Goal: Task Accomplishment & Management: Complete application form

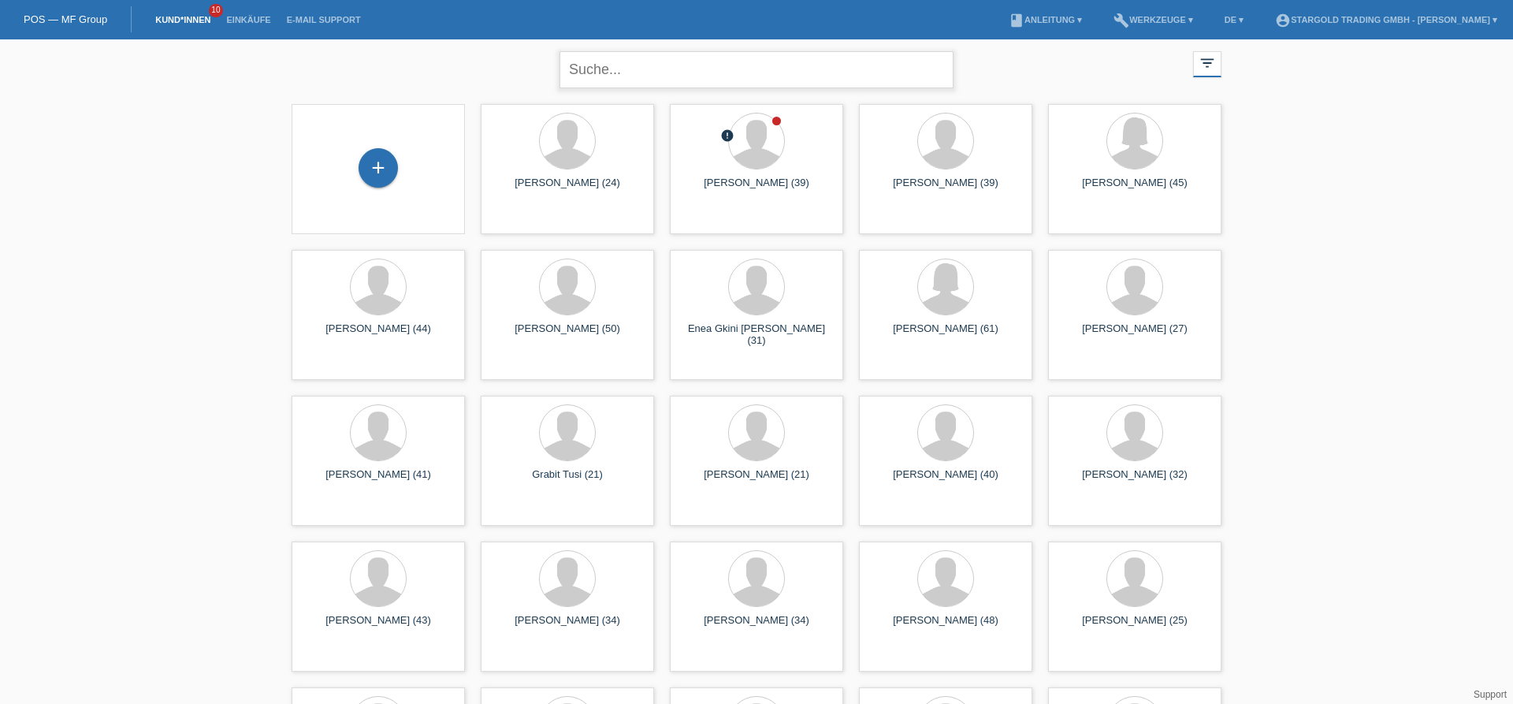
click at [593, 60] on input "text" at bounding box center [757, 69] width 394 height 37
type input "thaqi"
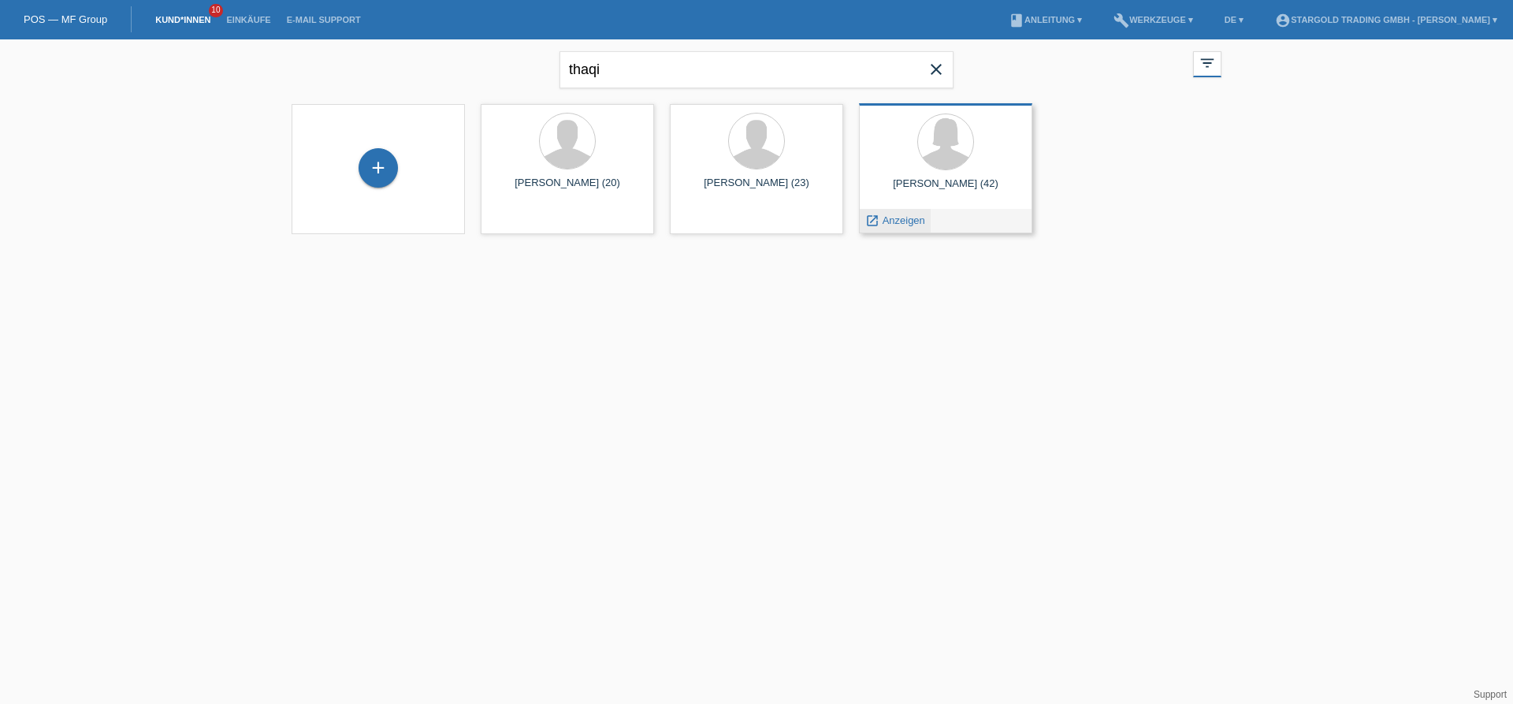
click at [905, 222] on span "Anzeigen" at bounding box center [904, 220] width 43 height 12
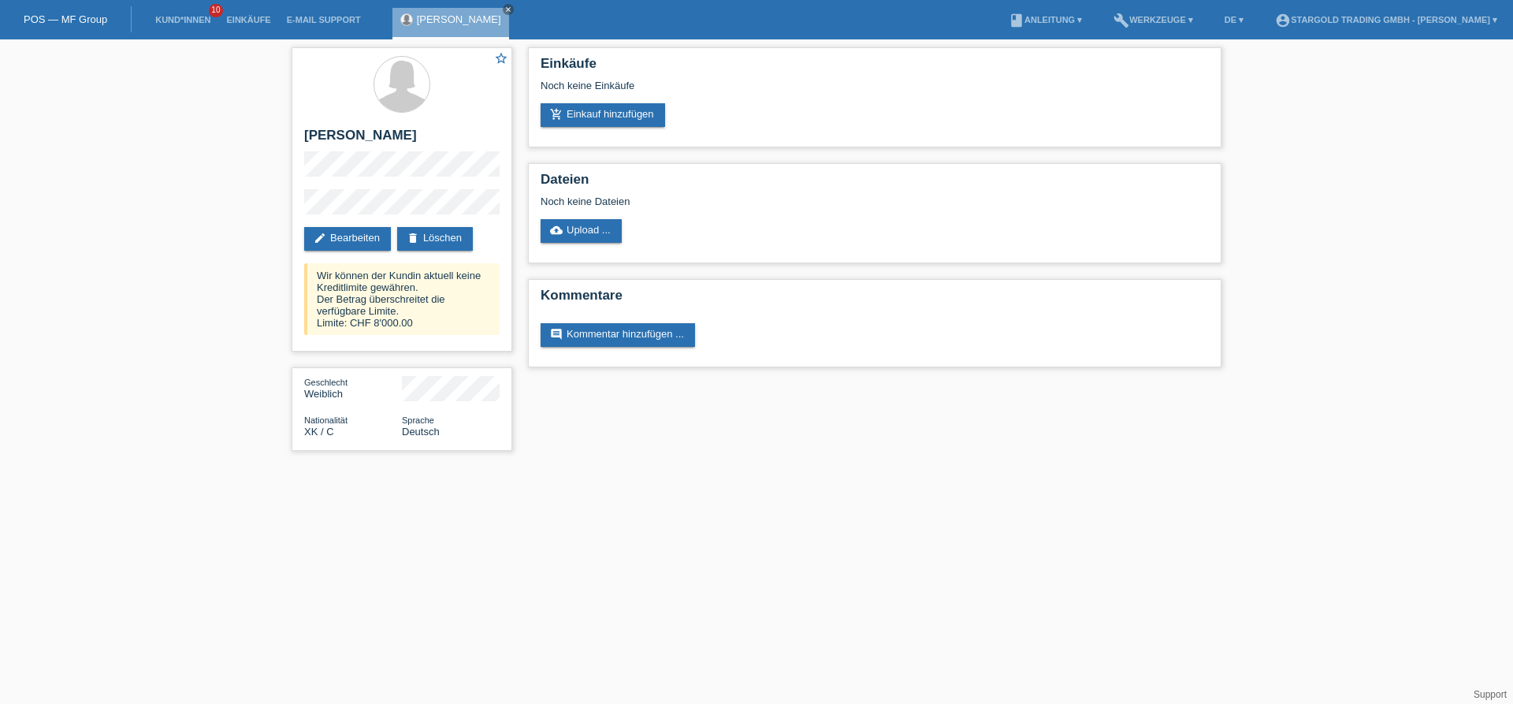
click at [210, 158] on div "star_border Arbresha Thaqi edit Bearbeiten delete Löschen Wir können der Kundin…" at bounding box center [756, 252] width 1513 height 427
click at [601, 115] on link "add_shopping_cart Einkauf hinzufügen" at bounding box center [603, 115] width 125 height 24
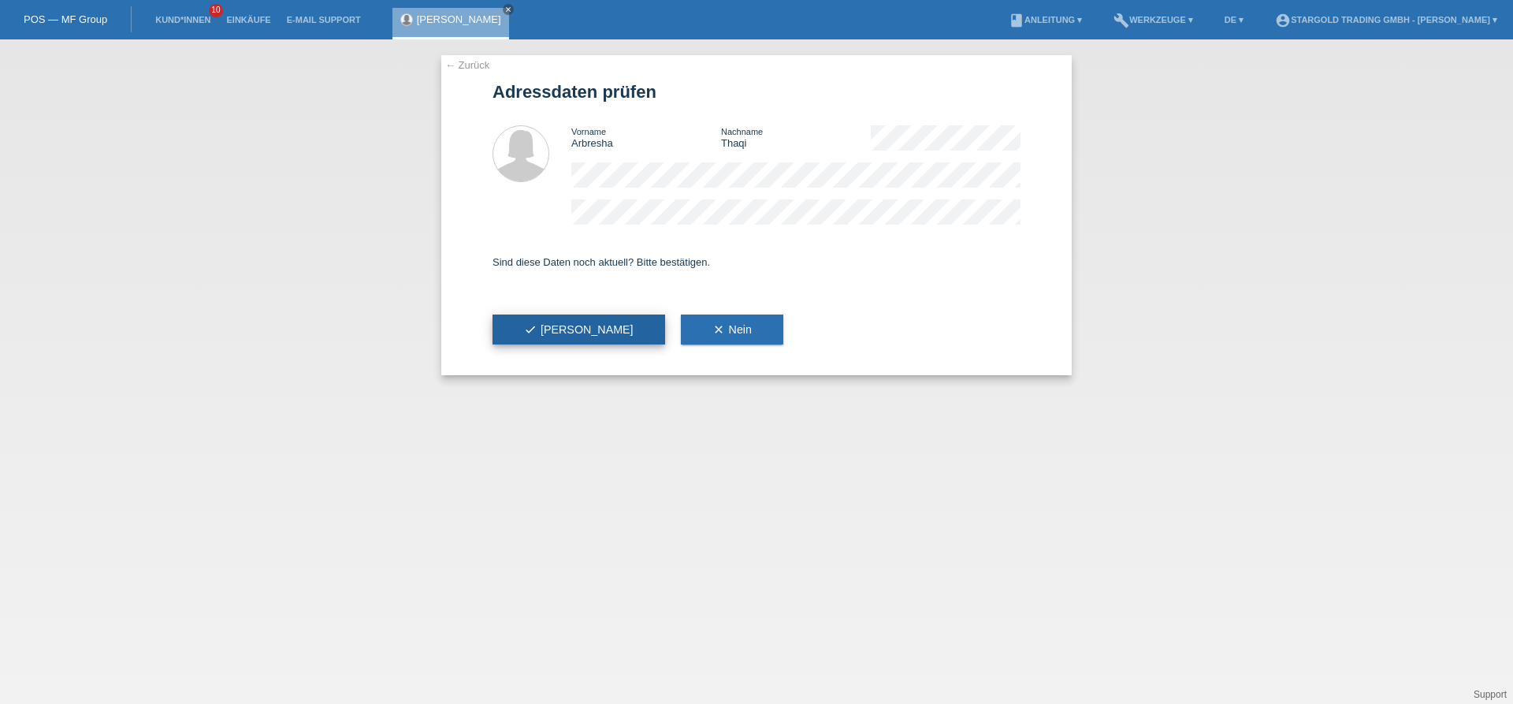
click at [519, 340] on button "check Ja" at bounding box center [579, 330] width 173 height 30
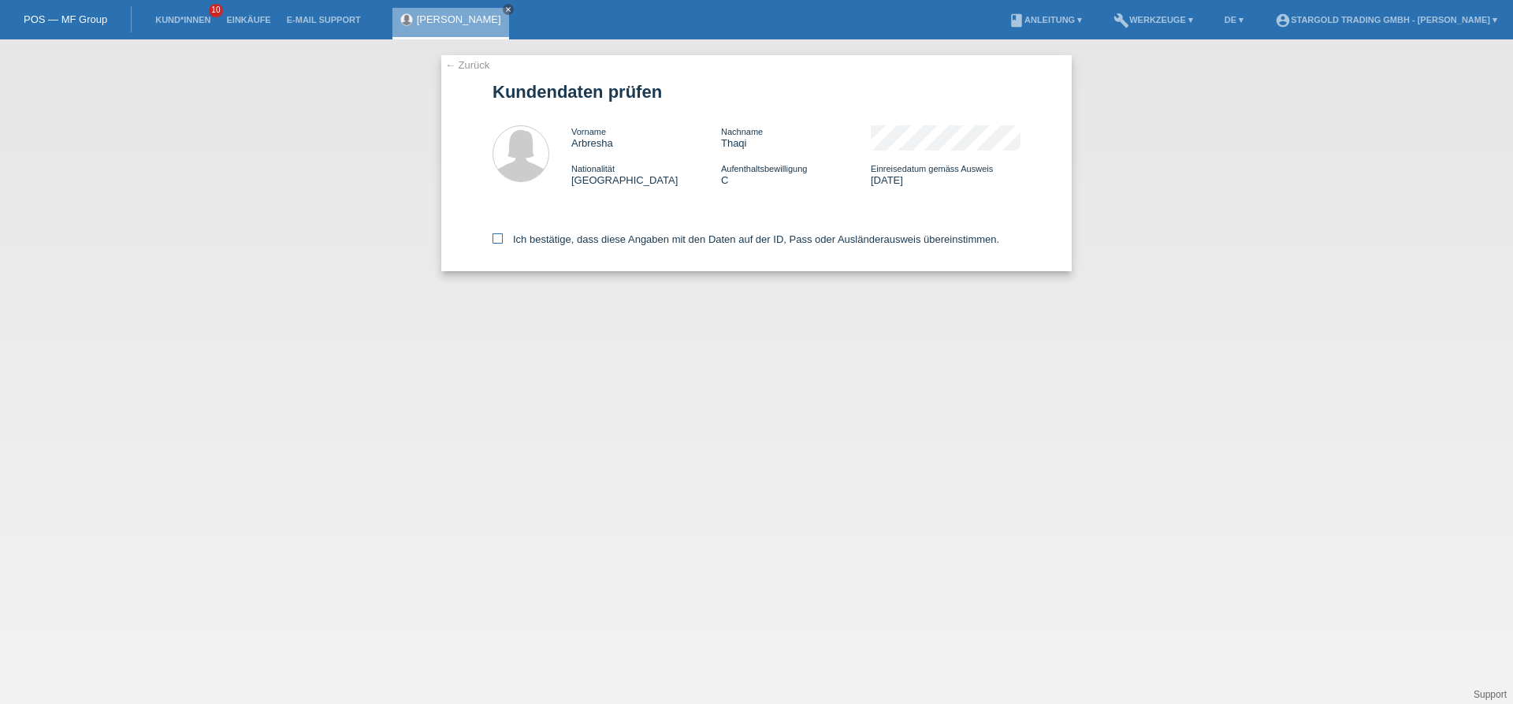
click at [500, 240] on icon at bounding box center [498, 238] width 10 height 10
click at [500, 240] on input "Ich bestätige, dass diese Angaben mit den Daten auf der ID, Pass oder Ausländer…" at bounding box center [498, 238] width 10 height 10
checkbox input "true"
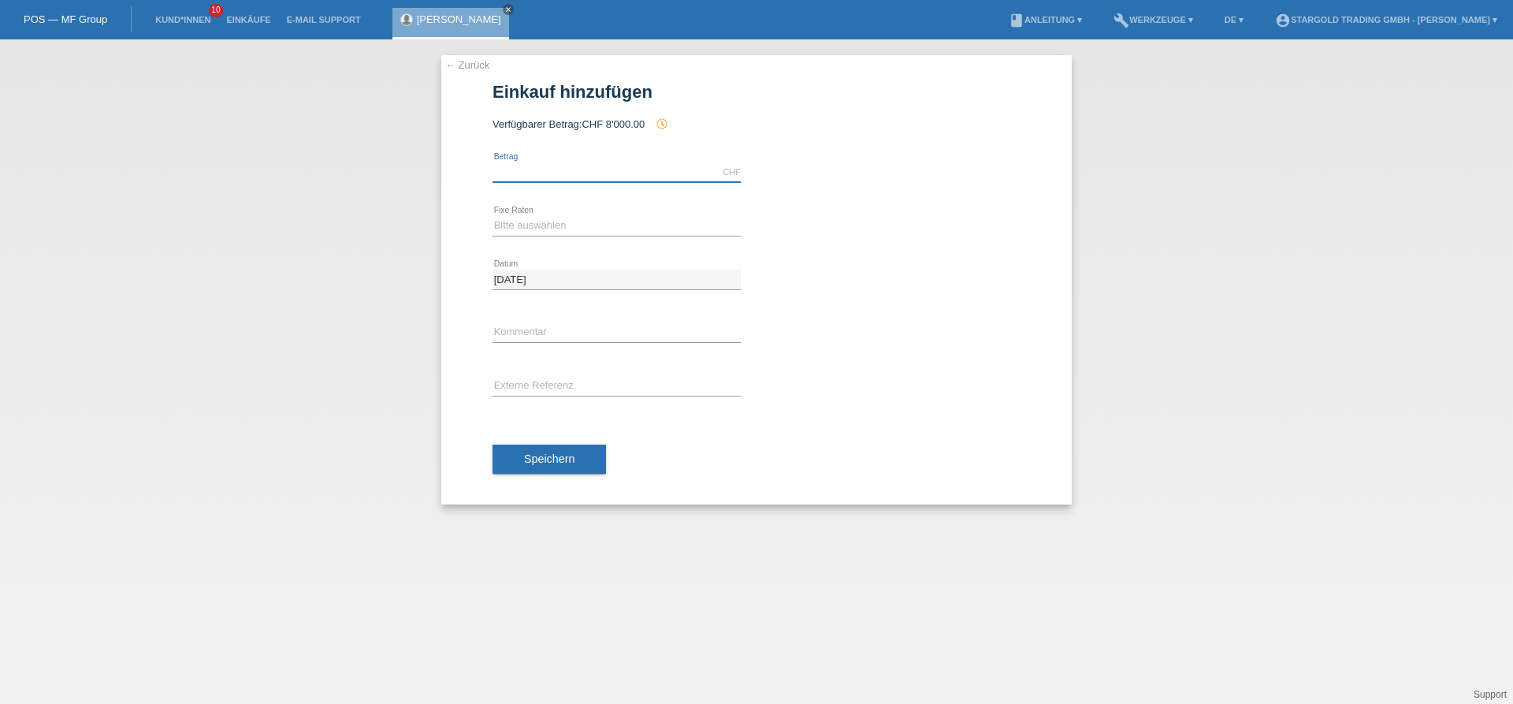
click at [583, 175] on input "text" at bounding box center [617, 172] width 248 height 20
type input "10000.00"
click at [493, 216] on select "Bitte auswählen 6 Raten 12 Raten 18 Raten 24 Raten 36 Raten 48 Raten" at bounding box center [617, 225] width 248 height 19
select select "497"
click option "48 Raten" at bounding box center [0, 0] width 0 height 0
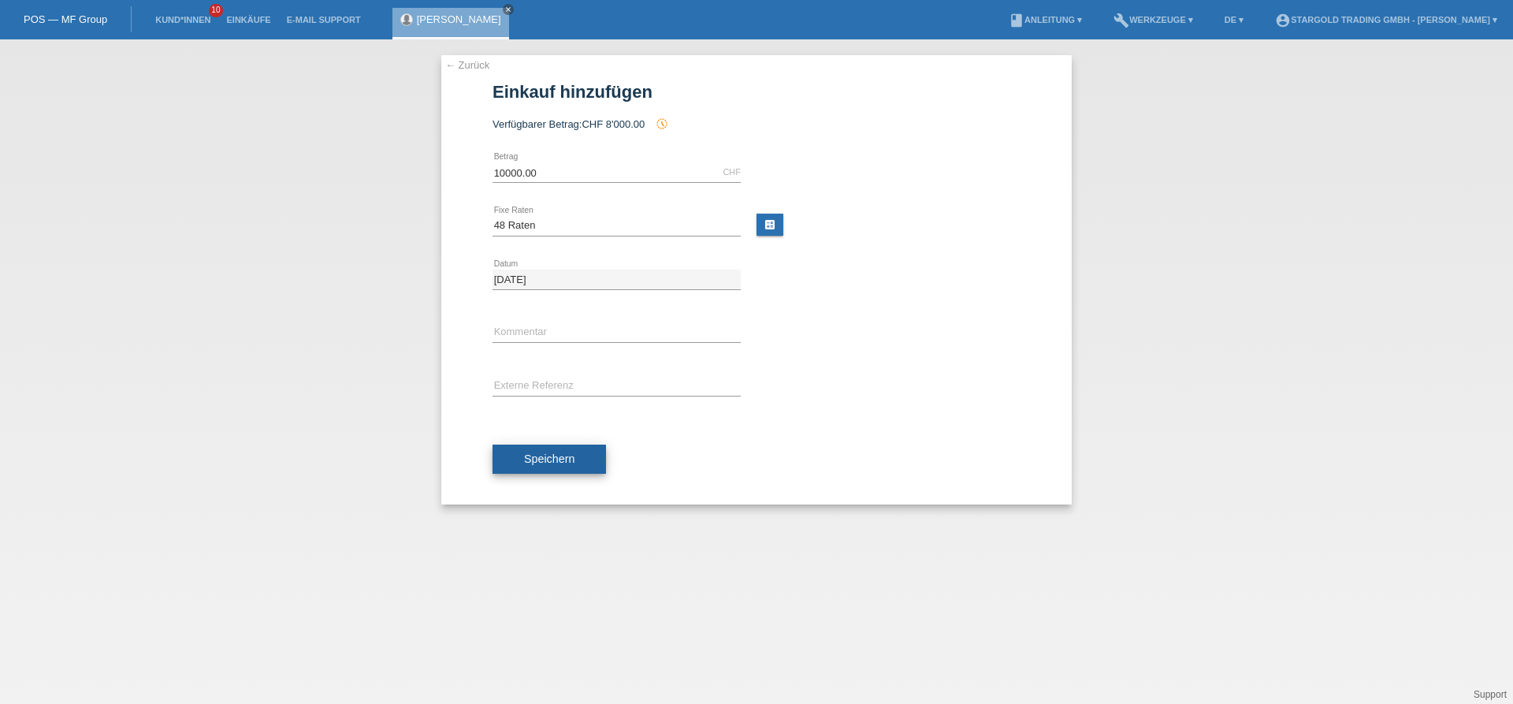
click at [534, 454] on span "Speichern" at bounding box center [549, 458] width 50 height 13
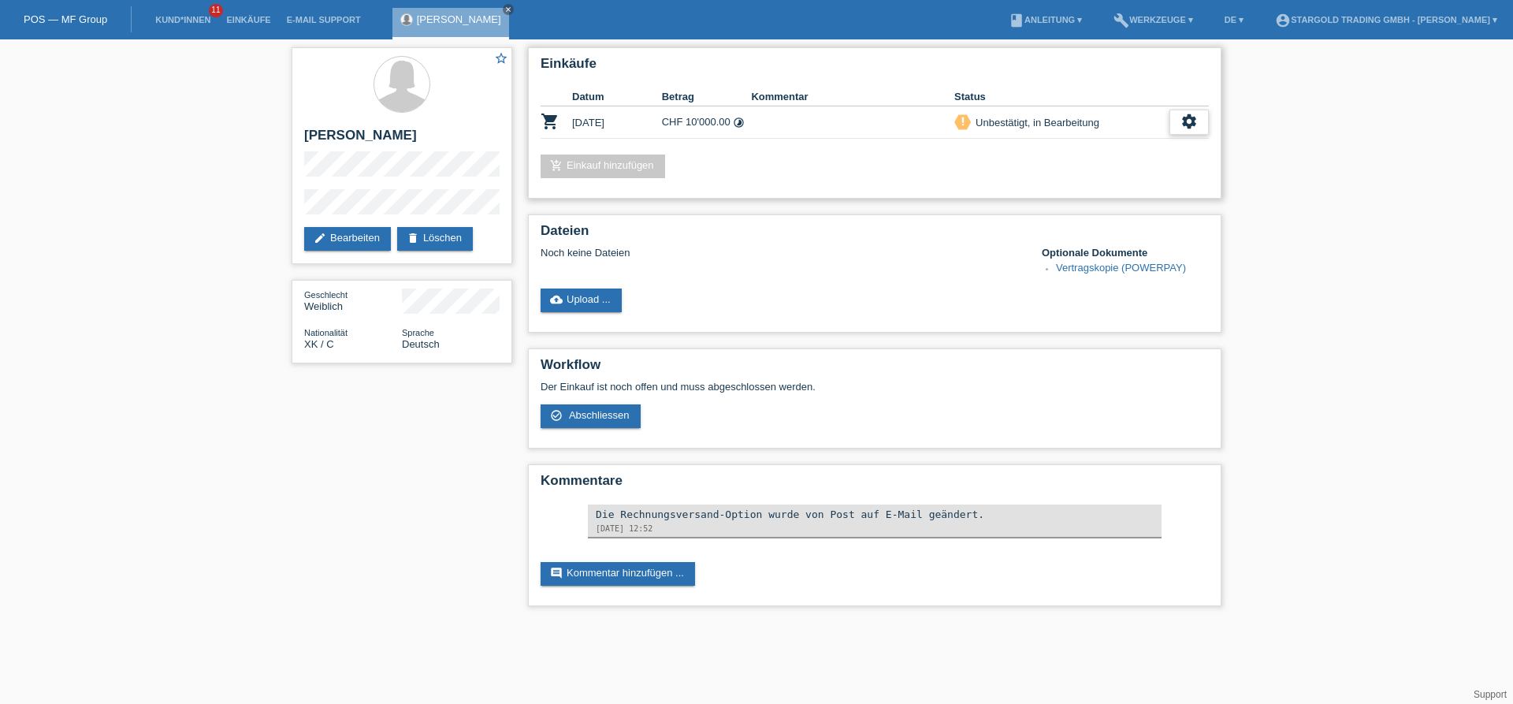
click at [1184, 121] on icon "settings" at bounding box center [1189, 121] width 17 height 17
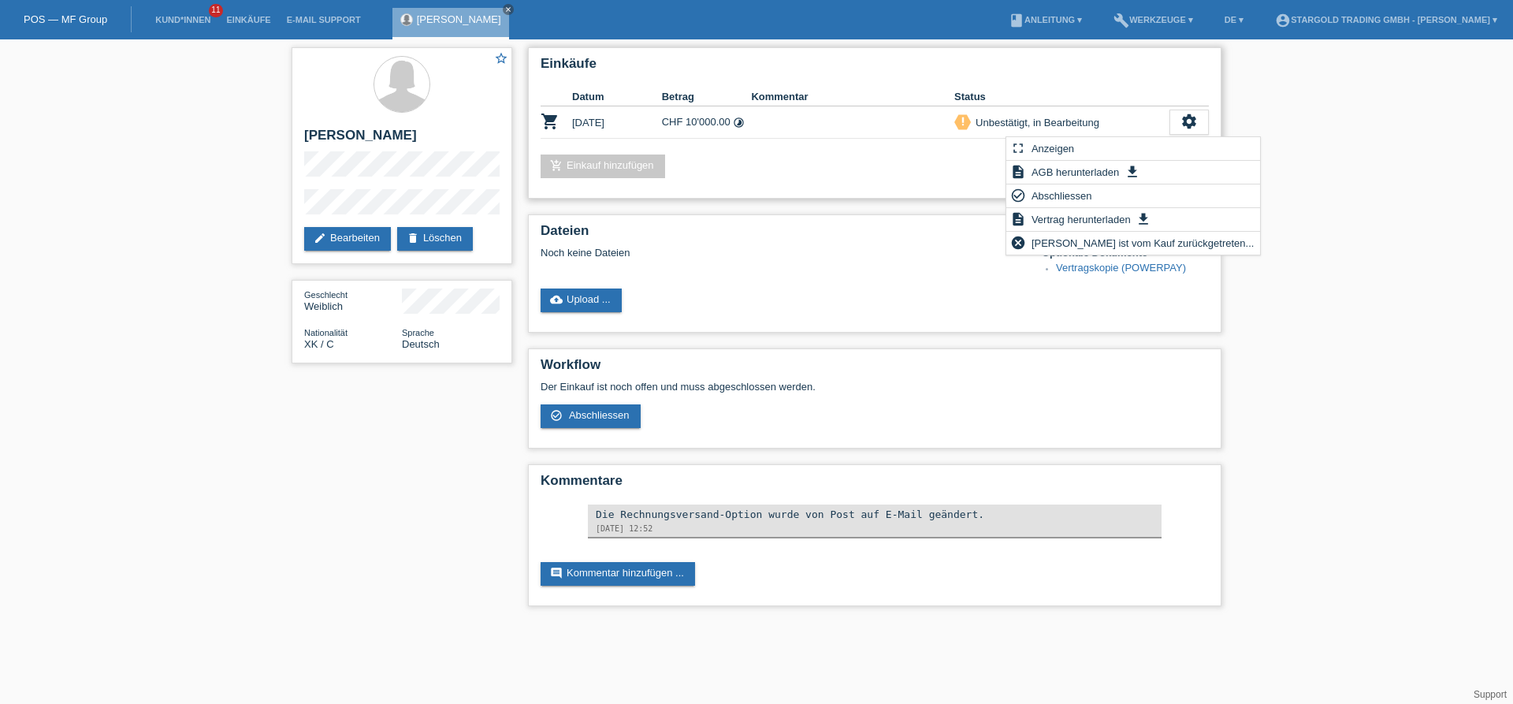
click at [599, 169] on link "add_shopping_cart Einkauf hinzufügen" at bounding box center [603, 166] width 125 height 24
click at [1111, 248] on span "Kundin ist vom Kauf zurückgetreten..." at bounding box center [1143, 242] width 228 height 19
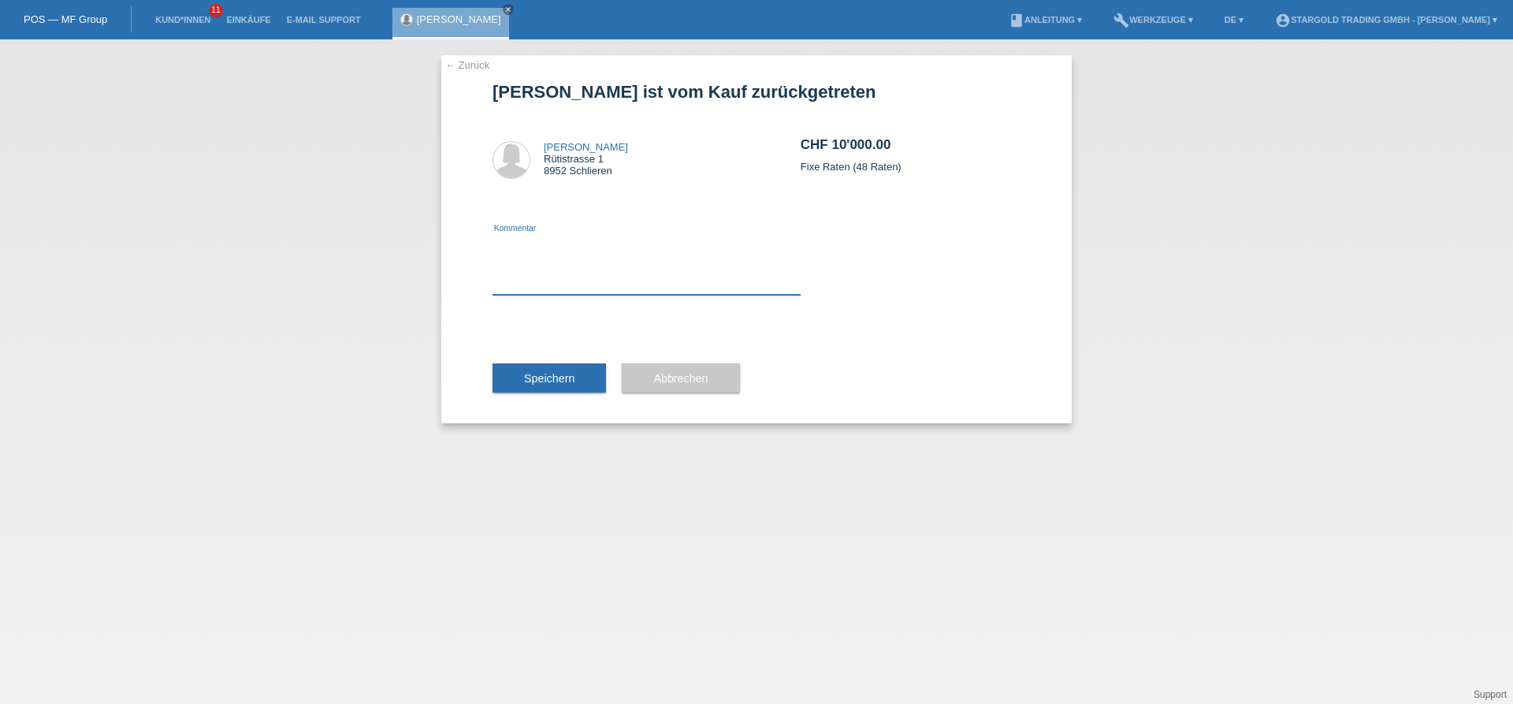
click at [557, 285] on textarea at bounding box center [647, 264] width 308 height 61
click at [541, 377] on span "Speichern" at bounding box center [549, 378] width 50 height 13
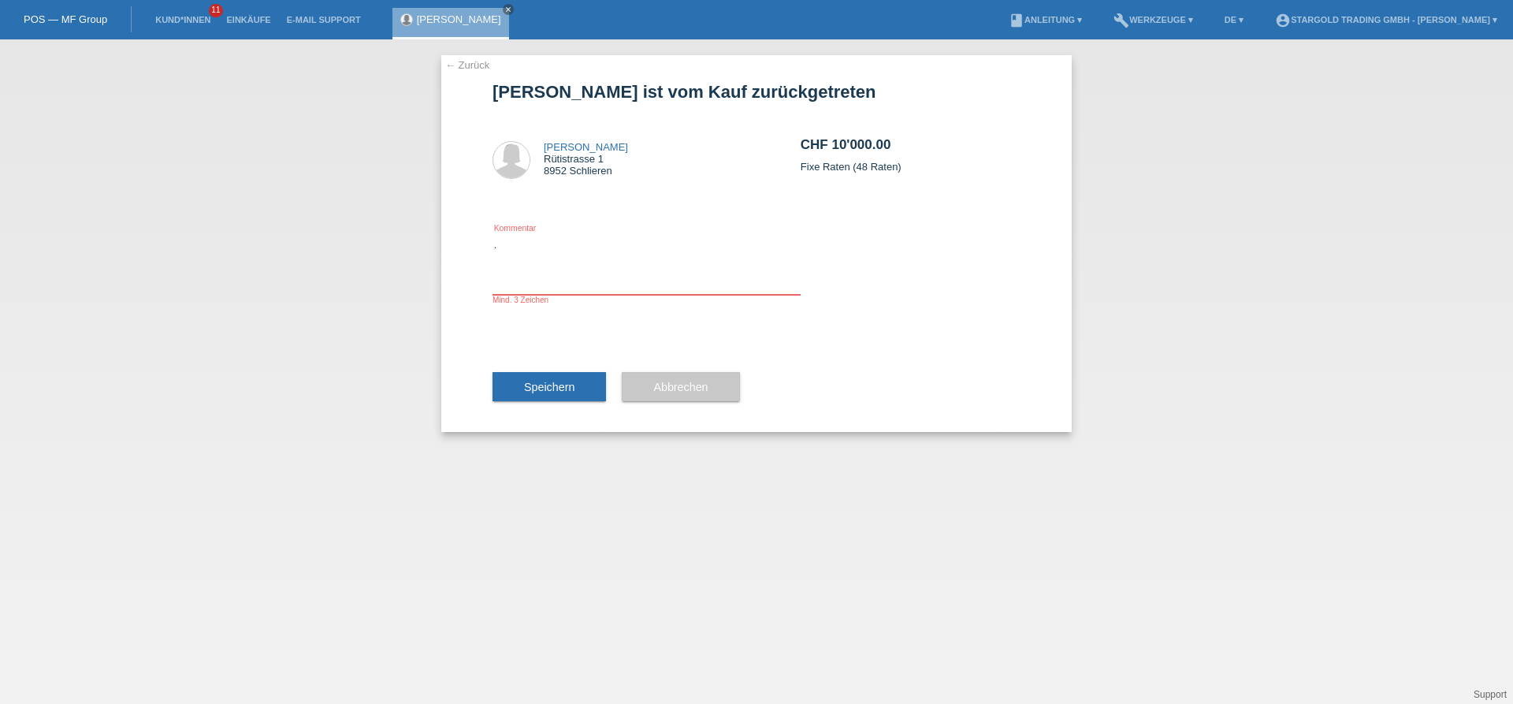
click at [531, 288] on textarea "." at bounding box center [647, 264] width 308 height 61
type textarea "..."
click at [549, 378] on button "Speichern" at bounding box center [550, 387] width 114 height 30
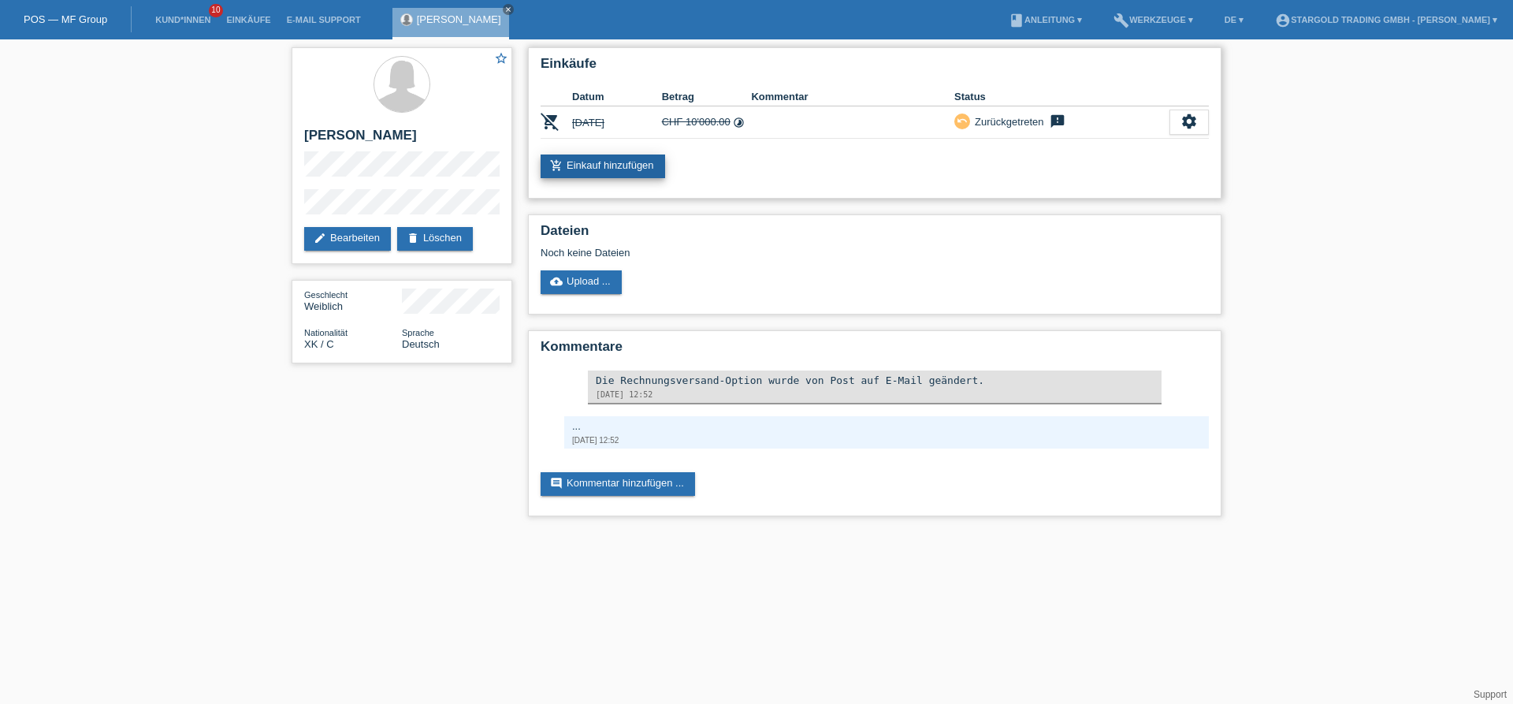
click at [618, 166] on link "add_shopping_cart Einkauf hinzufügen" at bounding box center [603, 166] width 125 height 24
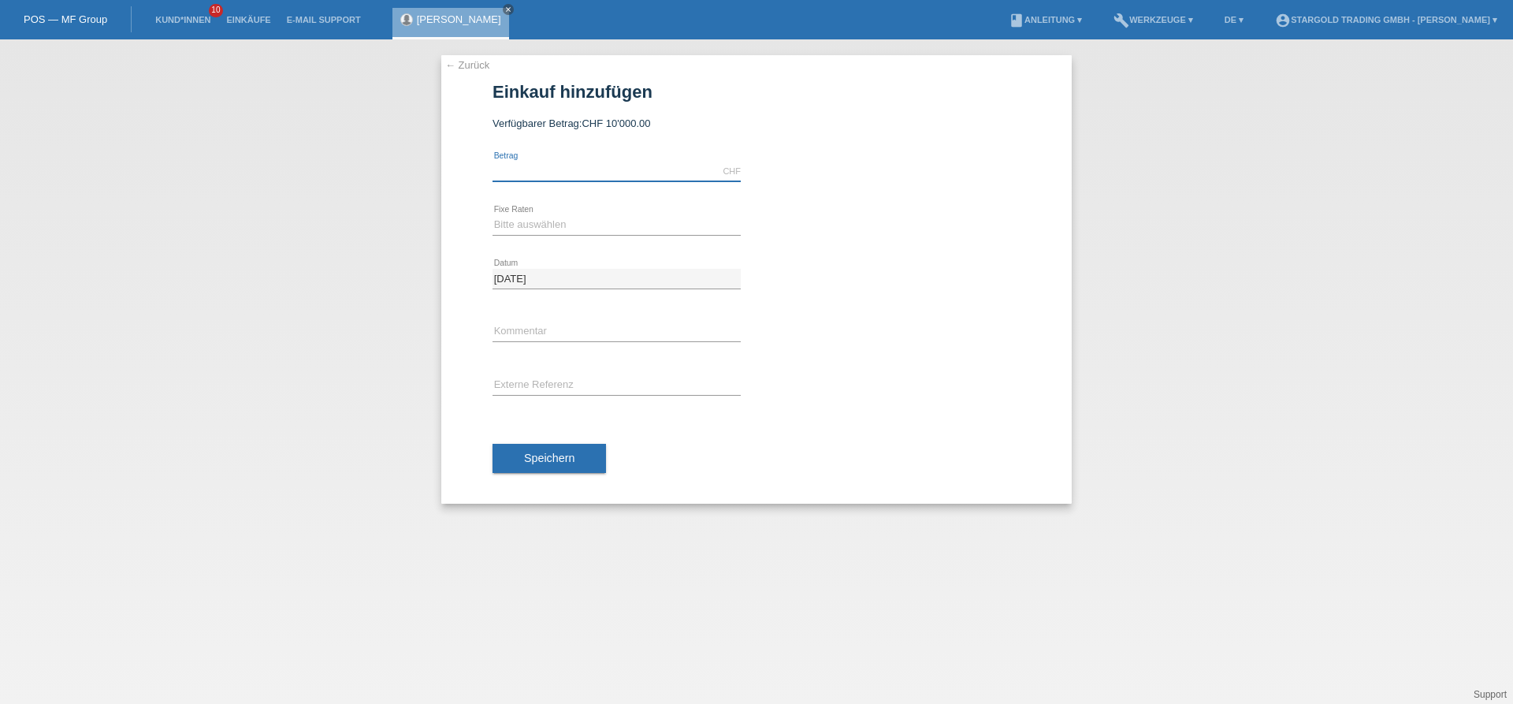
click at [618, 166] on input "text" at bounding box center [617, 172] width 248 height 20
type input "12000.00"
click at [493, 215] on select "Bitte auswählen 6 Raten 12 Raten 18 Raten 24 Raten 36 Raten 48 Raten" at bounding box center [617, 224] width 248 height 19
select select "497"
click option "48 Raten" at bounding box center [0, 0] width 0 height 0
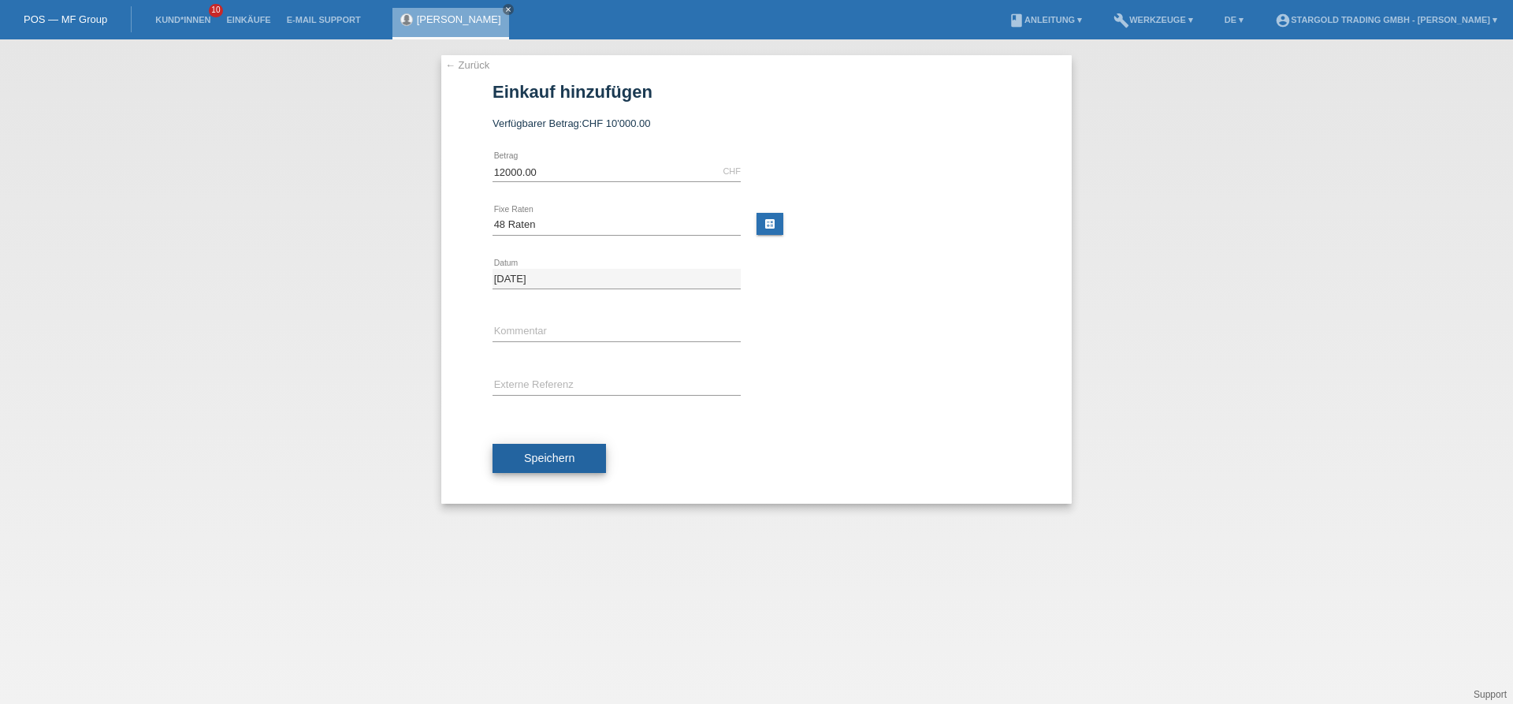
click at [533, 455] on span "Speichern" at bounding box center [549, 458] width 50 height 13
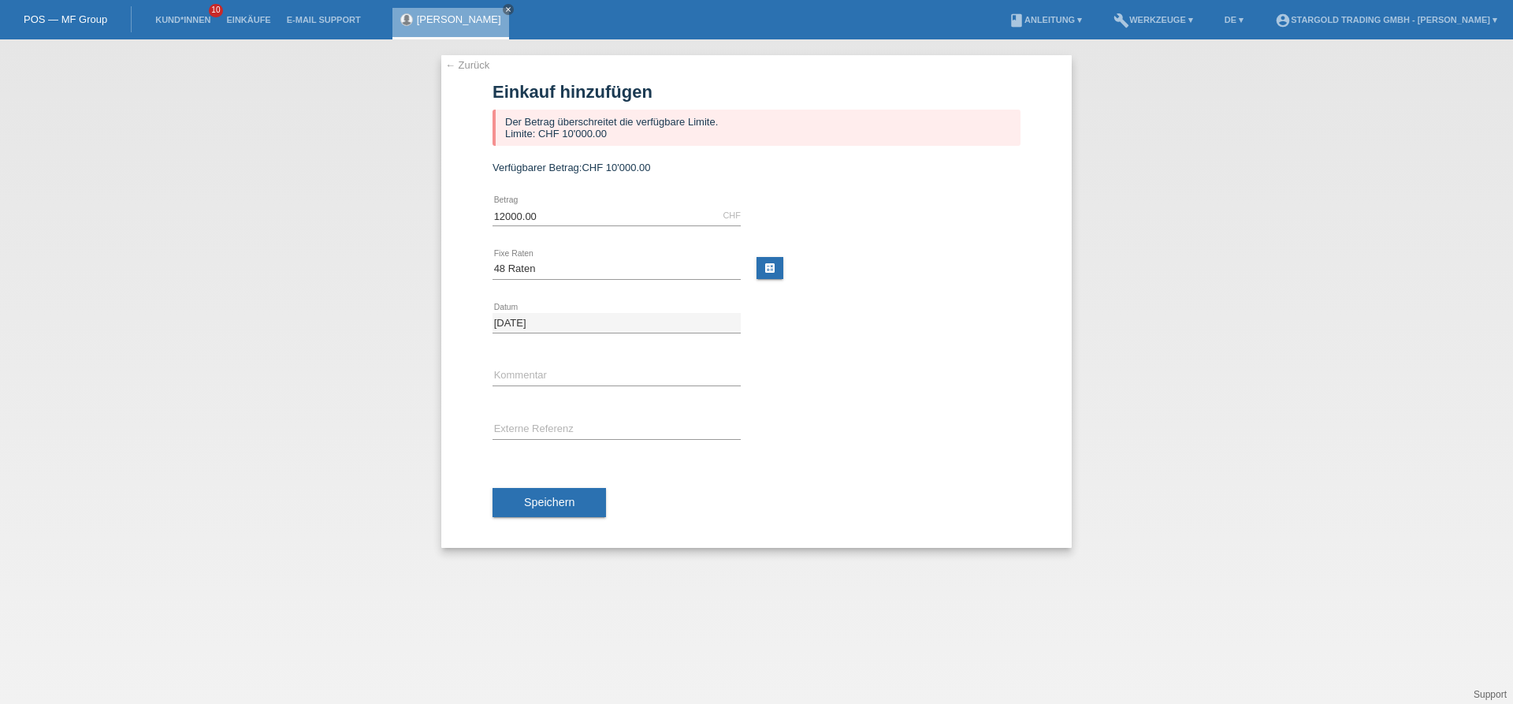
click at [483, 72] on div "← Zurück Einkauf hinzufügen Der Betrag überschreitet die verfügbare Limite. Lim…" at bounding box center [756, 301] width 631 height 493
click at [479, 66] on link "← Zurück" at bounding box center [467, 65] width 44 height 12
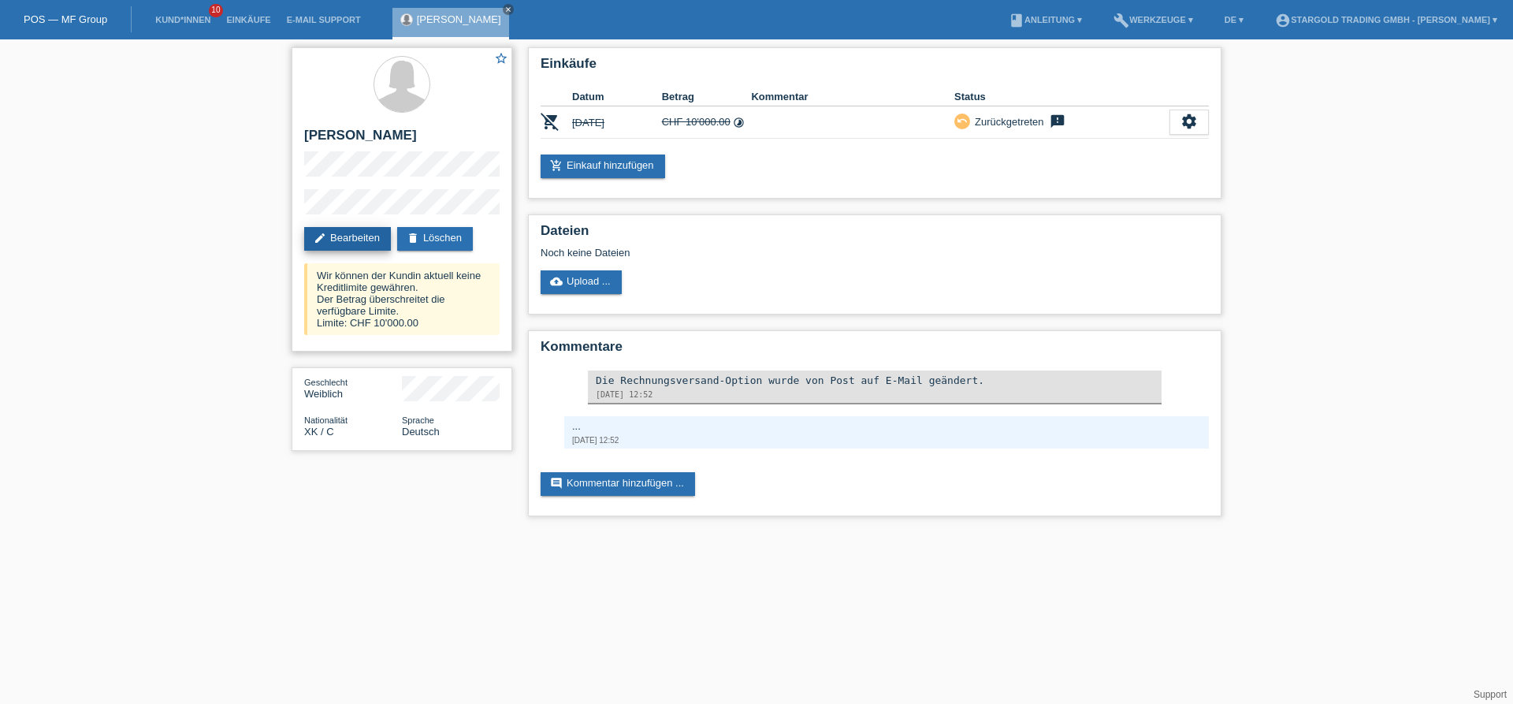
click at [344, 233] on link "edit Bearbeiten" at bounding box center [347, 239] width 87 height 24
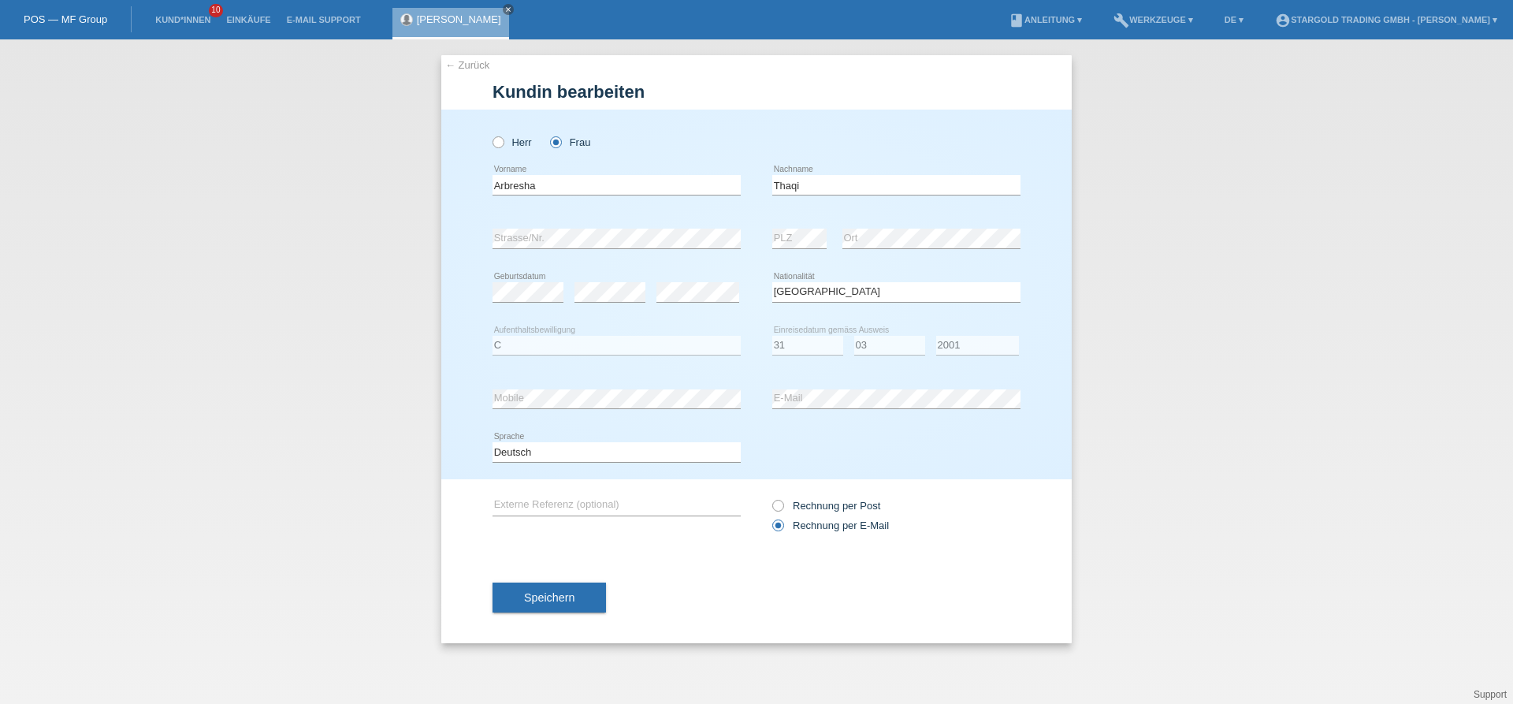
select select "XK"
select select "C"
select select "31"
select select "03"
select select "2001"
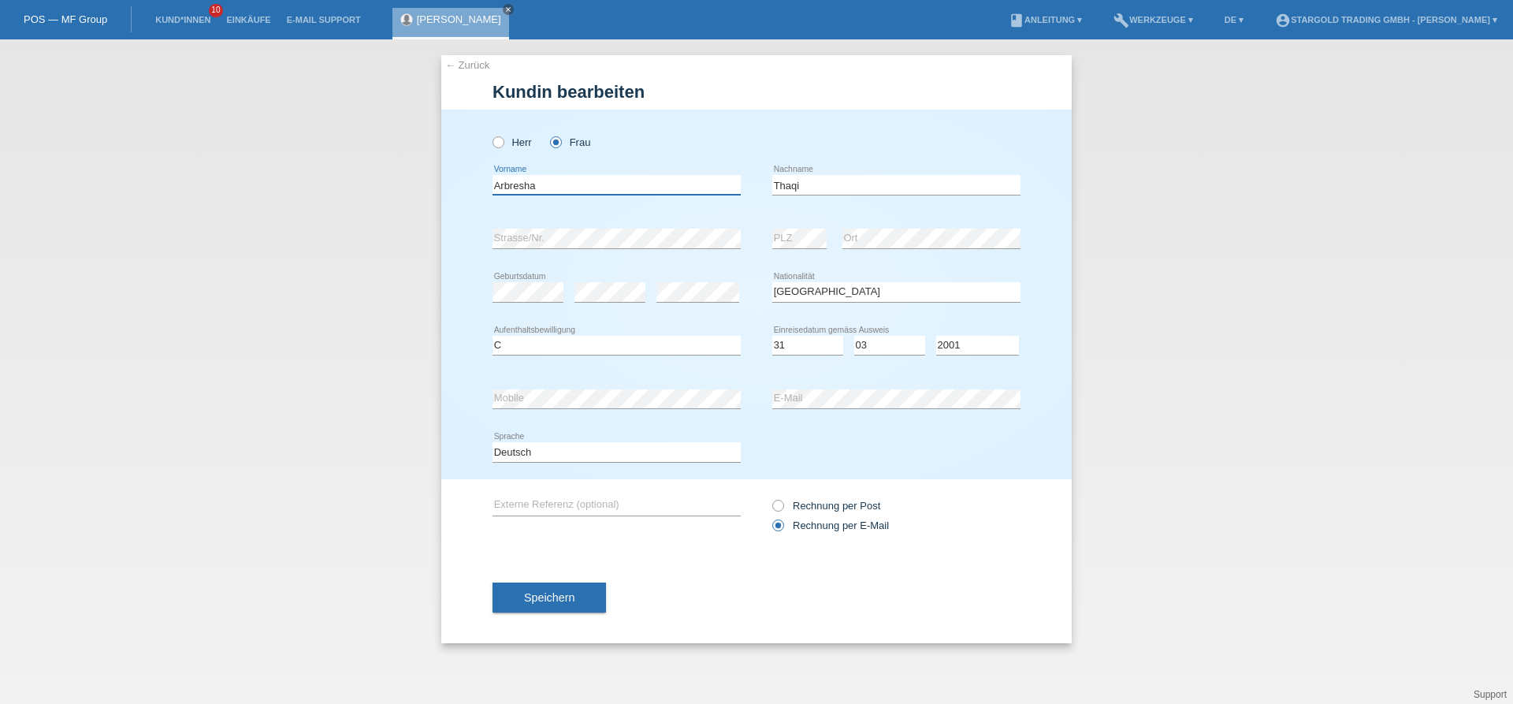
drag, startPoint x: 605, startPoint y: 181, endPoint x: 461, endPoint y: 181, distance: 144.2
click at [461, 181] on div "Herr Frau Arbresha error Vorname" at bounding box center [756, 295] width 631 height 370
drag, startPoint x: 573, startPoint y: 180, endPoint x: 469, endPoint y: 183, distance: 104.1
click at [493, 183] on input "Arbresha" at bounding box center [617, 185] width 248 height 20
